Goal: Transaction & Acquisition: Purchase product/service

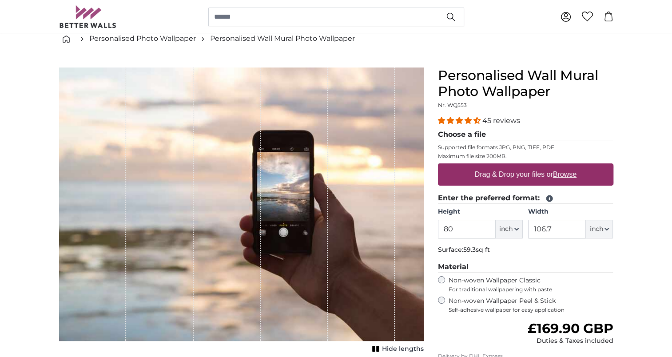
scroll to position [87, 0]
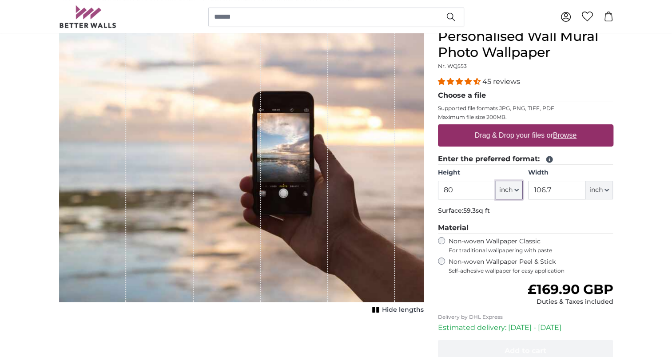
click at [517, 194] on button "inch" at bounding box center [509, 190] width 27 height 19
click at [507, 215] on link "Centimeter (cm)" at bounding box center [509, 213] width 78 height 16
type input "203.2"
type input "271.1"
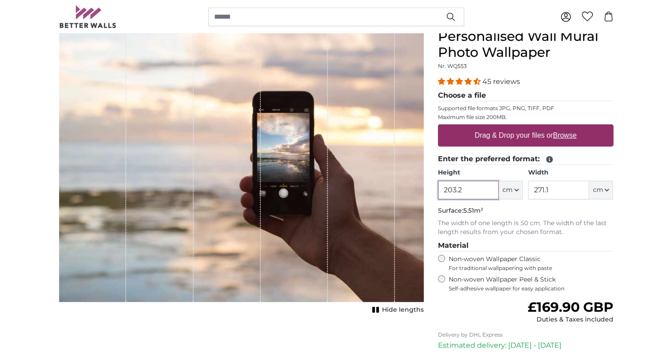
drag, startPoint x: 434, startPoint y: 186, endPoint x: 370, endPoint y: 189, distance: 64.1
click at [370, 189] on product-detail "Cancel Crop image Hide lengths Personalised Wall Mural Photo Wallpaper Nr. WQ55…" at bounding box center [336, 229] width 569 height 430
type input "5000"
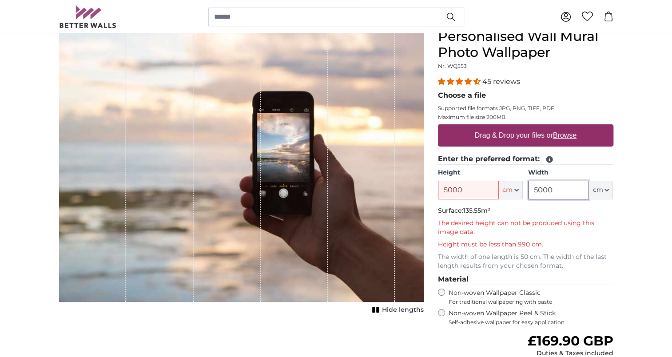
type input "5000"
